Goal: Information Seeking & Learning: Learn about a topic

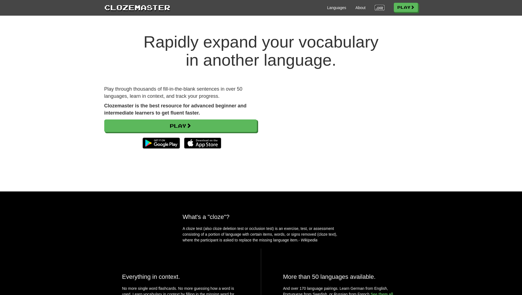
drag, startPoint x: 377, startPoint y: 7, endPoint x: 377, endPoint y: 10, distance: 2.9
click at [377, 8] on link "Login" at bounding box center [379, 8] width 9 height 6
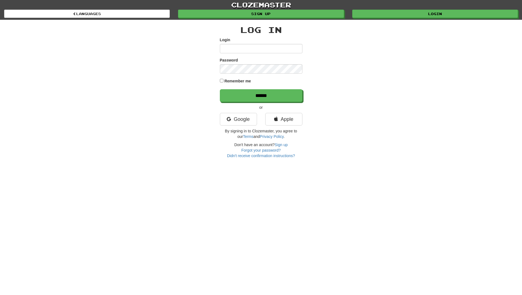
click at [239, 49] on input "Login" at bounding box center [261, 48] width 83 height 9
type input "**********"
click at [220, 89] on input "******" at bounding box center [261, 95] width 83 height 13
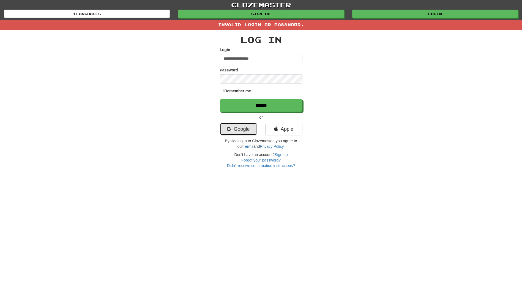
click at [245, 134] on link "Google" at bounding box center [238, 129] width 37 height 13
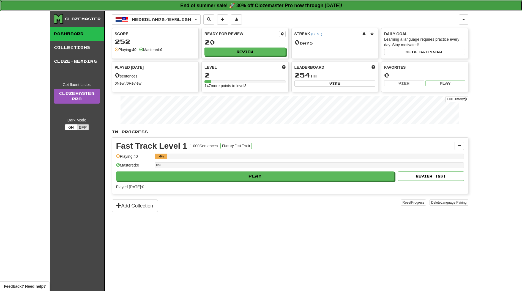
click at [270, 7] on strong "End of summer sale! 🚀 30% off Clozemaster Pro now through Friday August 30!" at bounding box center [261, 6] width 162 height 6
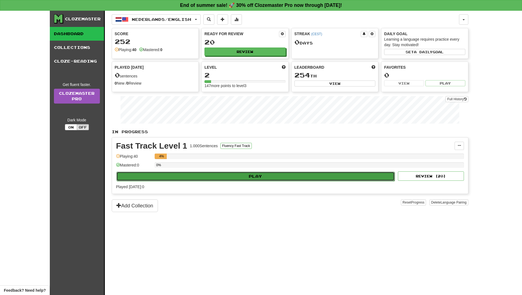
click at [261, 177] on button "Play" at bounding box center [255, 176] width 278 height 9
select select "**"
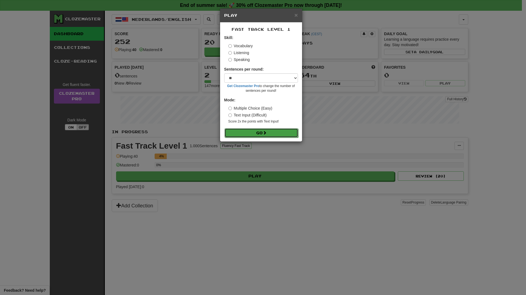
click at [258, 134] on button "Go" at bounding box center [261, 132] width 74 height 9
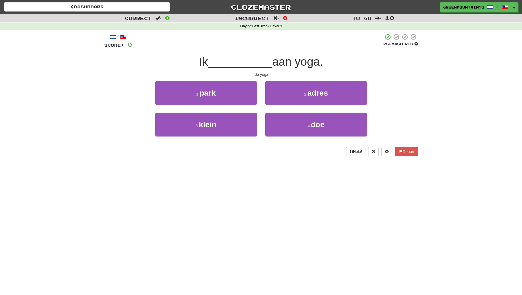
click at [239, 62] on span "__________" at bounding box center [240, 61] width 64 height 13
click at [241, 61] on span "__________" at bounding box center [240, 61] width 64 height 13
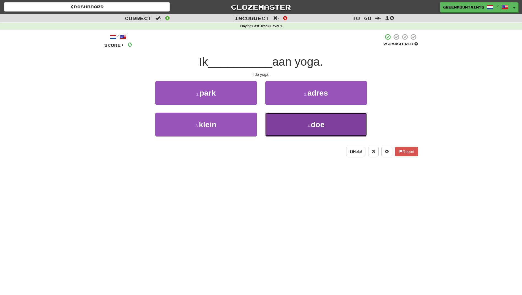
click at [320, 125] on span "doe" at bounding box center [318, 124] width 14 height 9
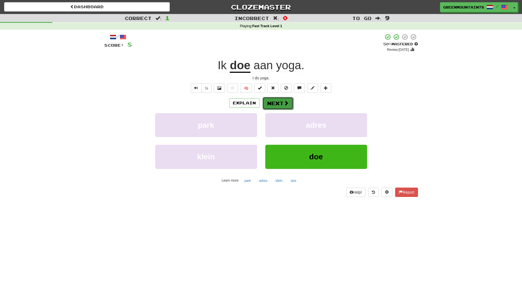
click at [274, 105] on button "Next" at bounding box center [277, 103] width 31 height 13
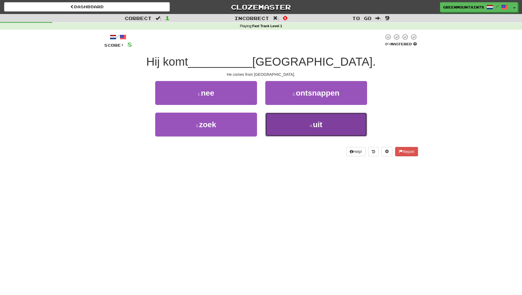
click at [311, 124] on small "4 ." at bounding box center [311, 126] width 3 height 4
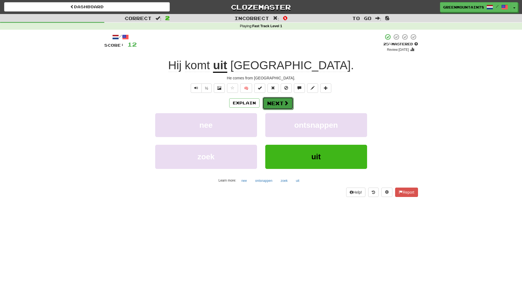
click at [289, 109] on button "Next" at bounding box center [277, 103] width 31 height 13
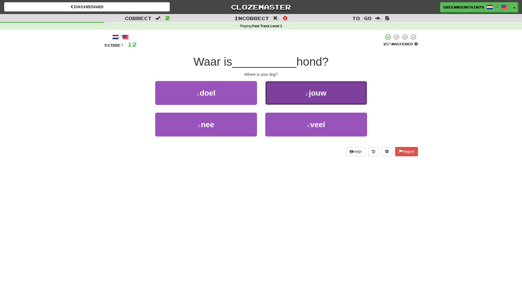
click at [298, 100] on button "2 . jouw" at bounding box center [316, 93] width 102 height 24
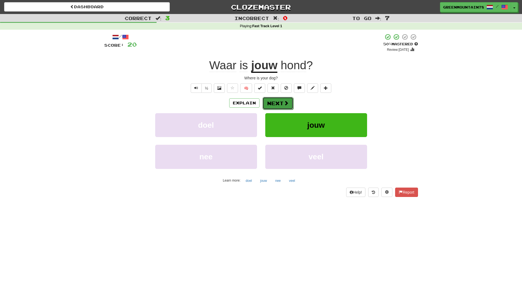
click at [279, 102] on button "Next" at bounding box center [277, 103] width 31 height 13
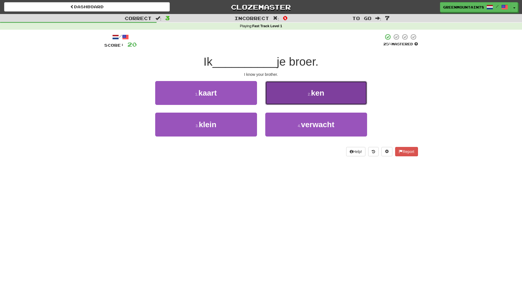
click at [280, 100] on button "2 . ken" at bounding box center [316, 93] width 102 height 24
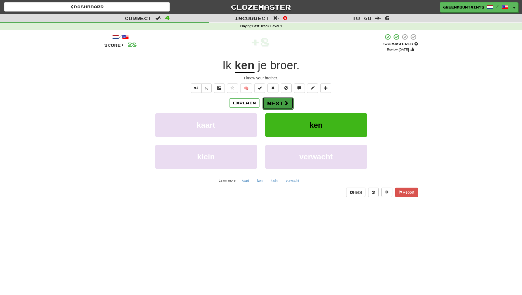
click at [279, 101] on button "Next" at bounding box center [277, 103] width 31 height 13
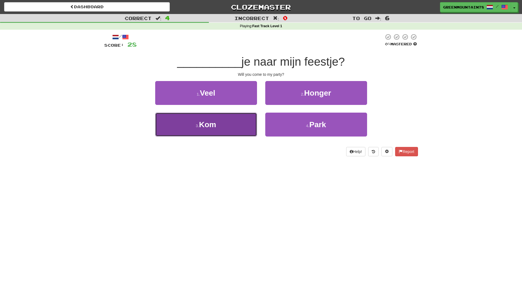
click at [248, 122] on button "3 . Kom" at bounding box center [206, 125] width 102 height 24
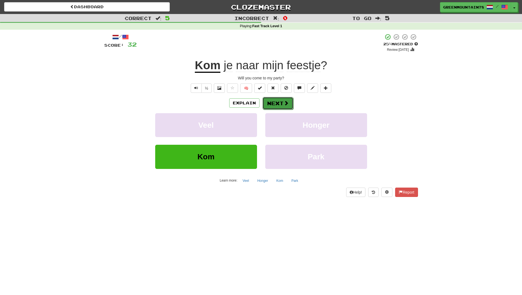
click at [268, 106] on button "Next" at bounding box center [277, 103] width 31 height 13
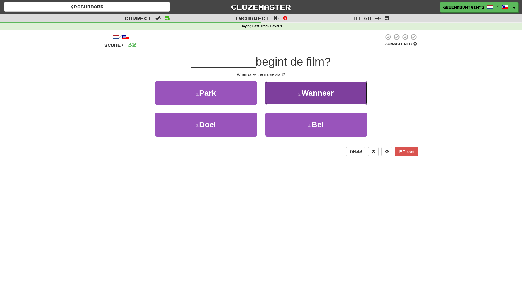
click at [290, 101] on button "2 . Wanneer" at bounding box center [316, 93] width 102 height 24
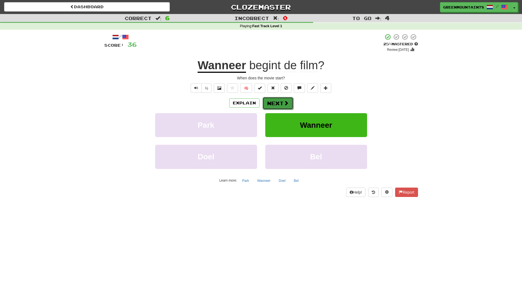
click at [276, 104] on button "Next" at bounding box center [277, 103] width 31 height 13
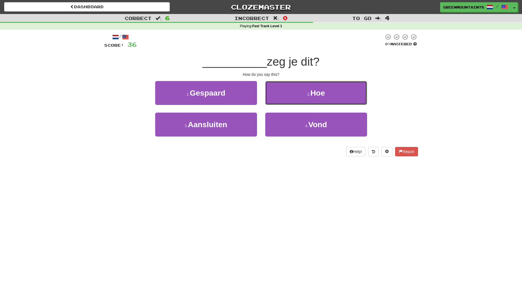
click at [276, 104] on button "2 . Hoe" at bounding box center [316, 93] width 102 height 24
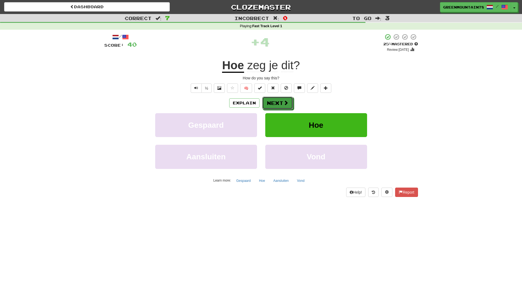
click at [276, 104] on button "Next" at bounding box center [277, 103] width 31 height 13
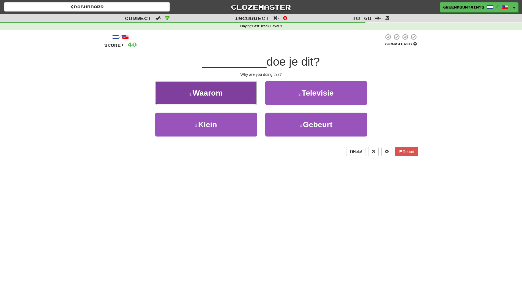
click at [247, 97] on button "1 . Waarom" at bounding box center [206, 93] width 102 height 24
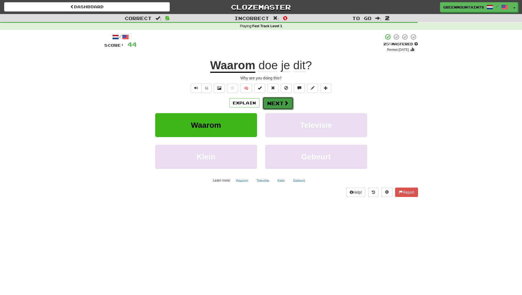
click at [278, 100] on button "Next" at bounding box center [277, 103] width 31 height 13
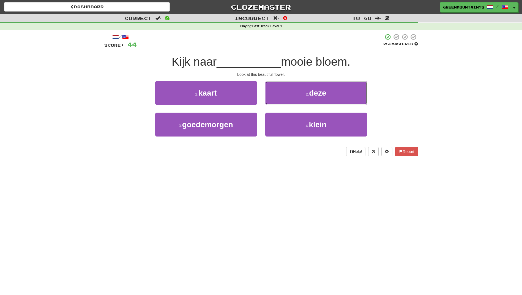
click at [278, 100] on button "2 . deze" at bounding box center [316, 93] width 102 height 24
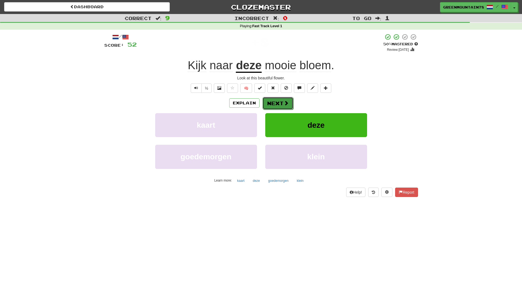
click at [280, 105] on button "Next" at bounding box center [277, 103] width 31 height 13
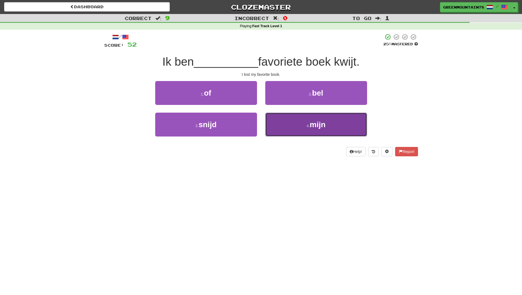
click at [296, 133] on button "4 . mijn" at bounding box center [316, 125] width 102 height 24
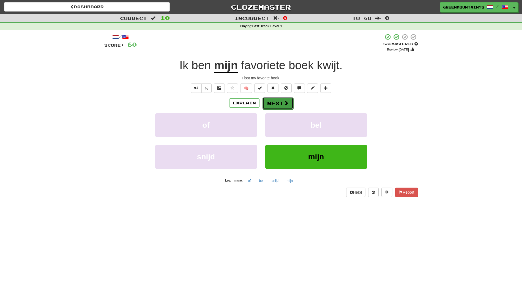
click at [279, 102] on button "Next" at bounding box center [277, 103] width 31 height 13
